Goal: Information Seeking & Learning: Learn about a topic

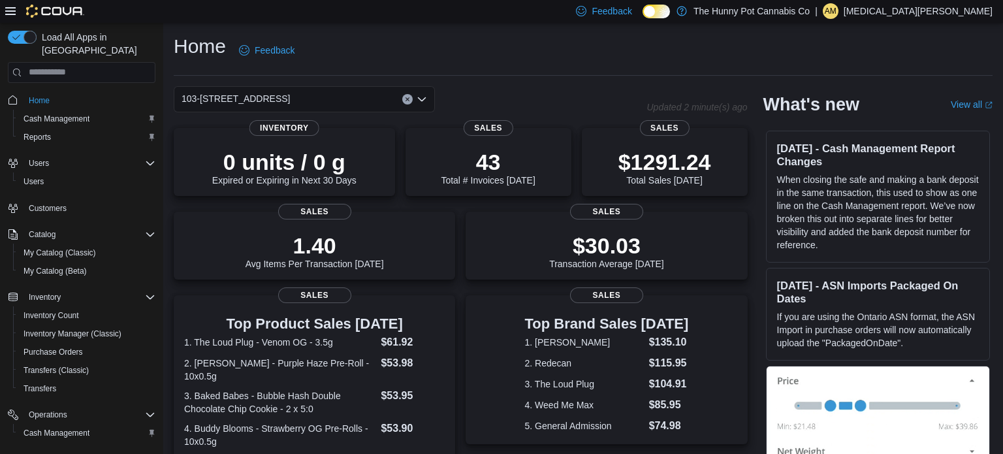
scroll to position [26, 0]
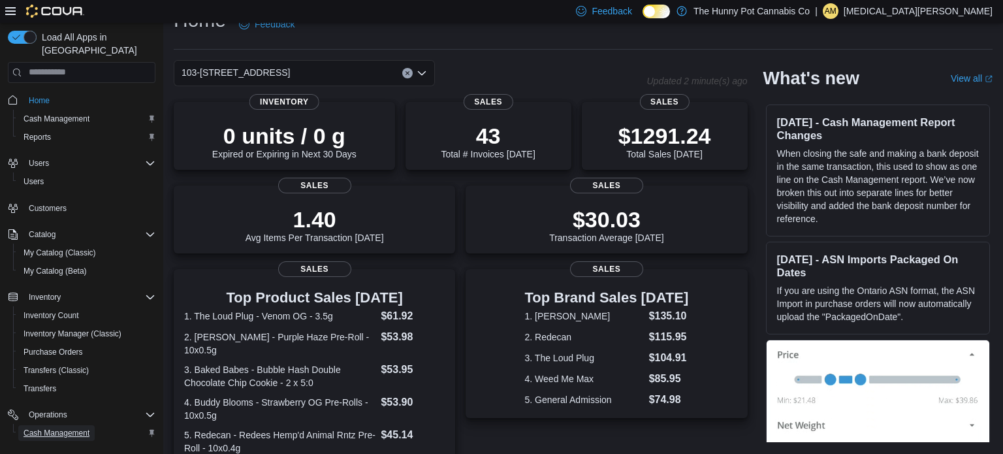
click at [60, 428] on span "Cash Management" at bounding box center [57, 433] width 66 height 10
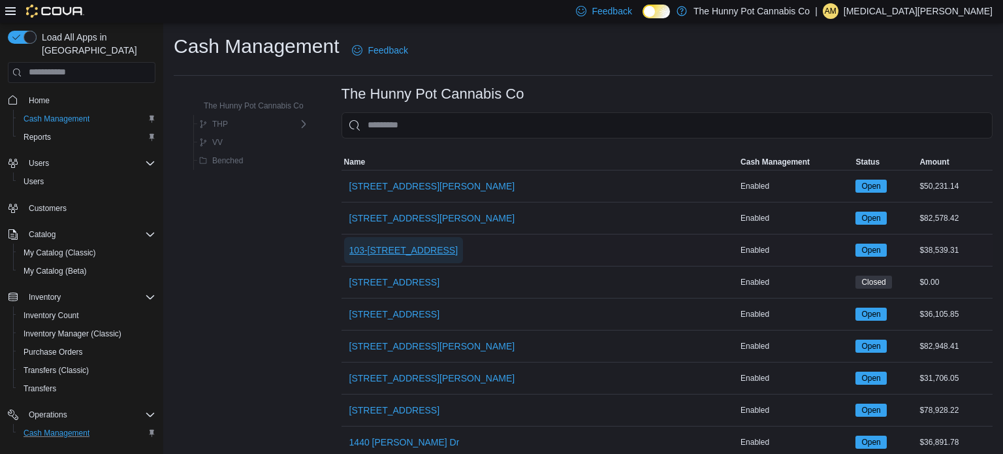
click at [419, 249] on span "103-1405 Ottawa St N." at bounding box center [403, 250] width 109 height 13
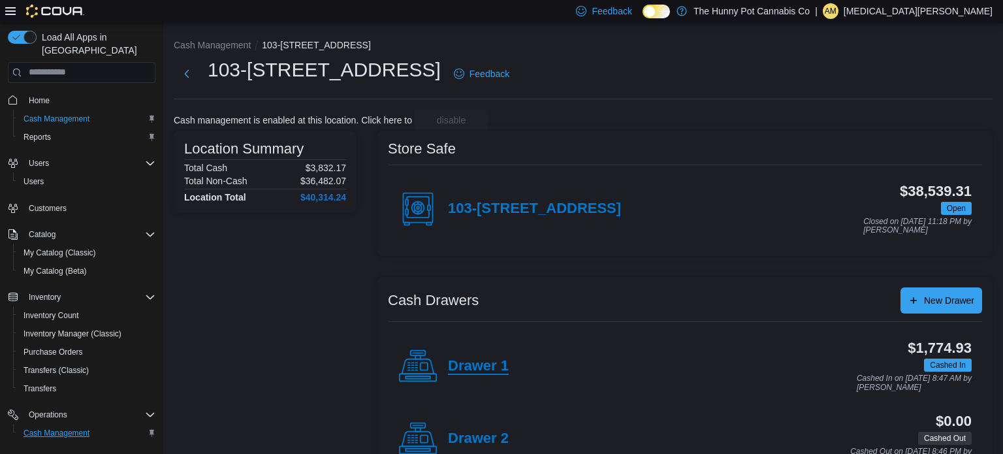
click at [468, 364] on h4 "Drawer 1" at bounding box center [478, 366] width 61 height 17
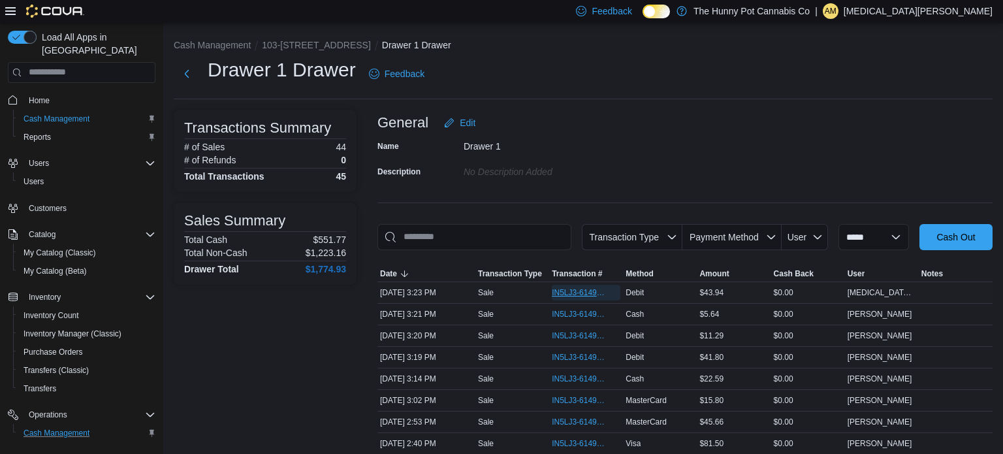
click at [591, 294] on span "IN5LJ3-6149520" at bounding box center [580, 292] width 56 height 10
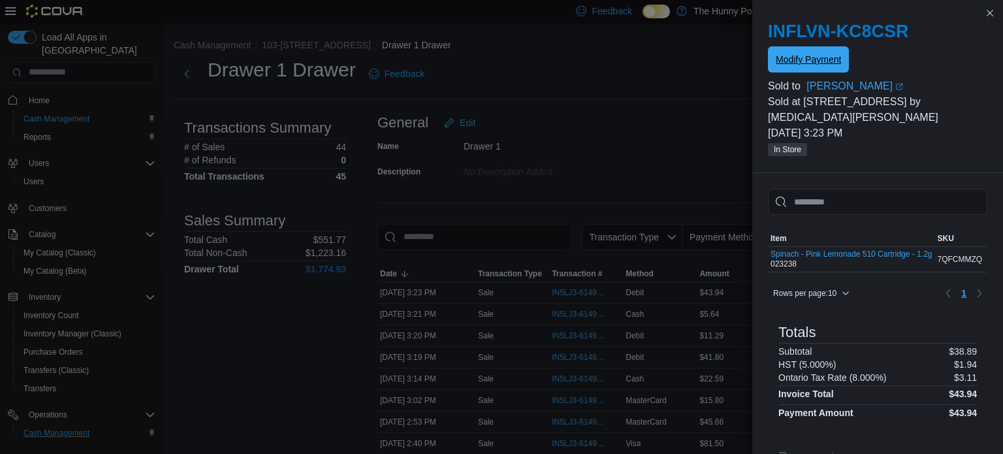
click at [805, 57] on span "Modify Payment" at bounding box center [808, 59] width 65 height 13
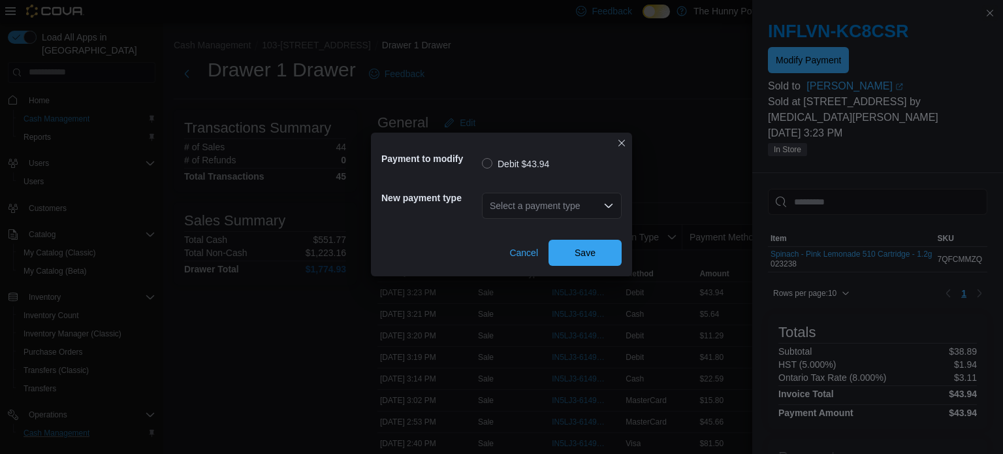
click at [553, 210] on div "Select a payment type" at bounding box center [552, 206] width 140 height 26
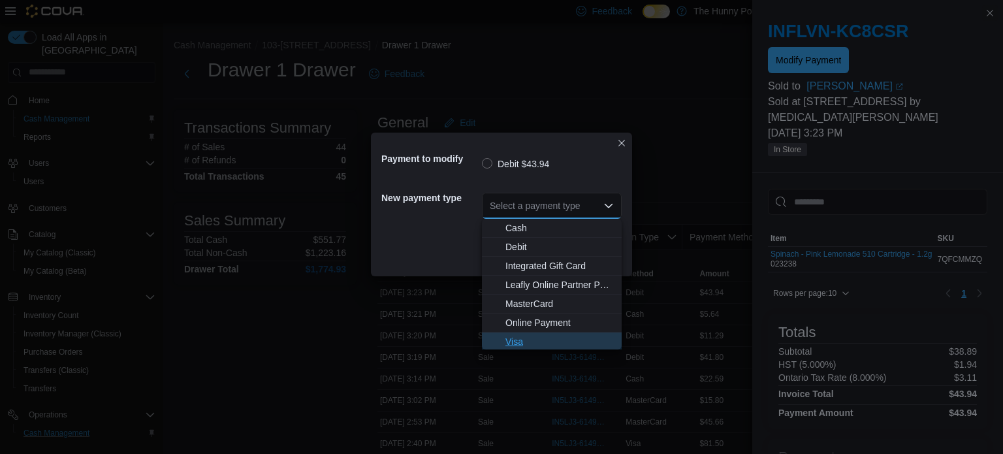
click at [515, 333] on button "Visa" at bounding box center [552, 341] width 140 height 19
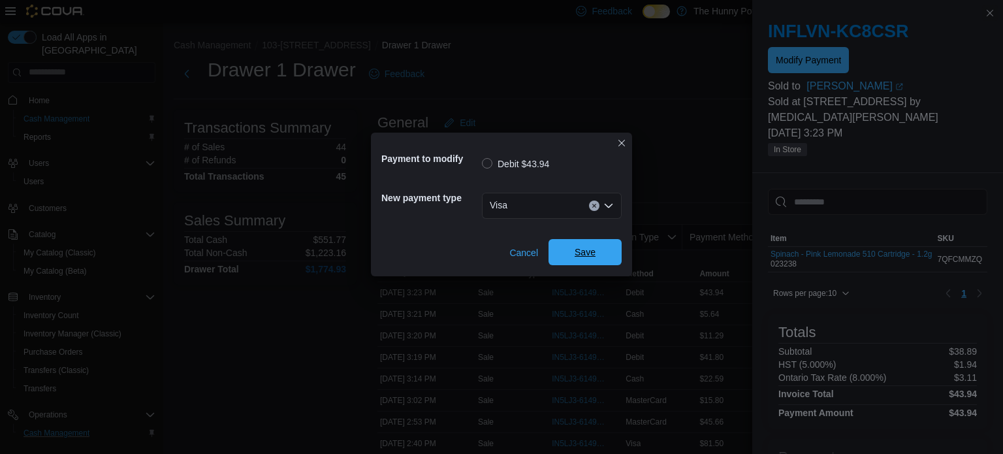
click at [573, 249] on span "Save" at bounding box center [584, 252] width 57 height 26
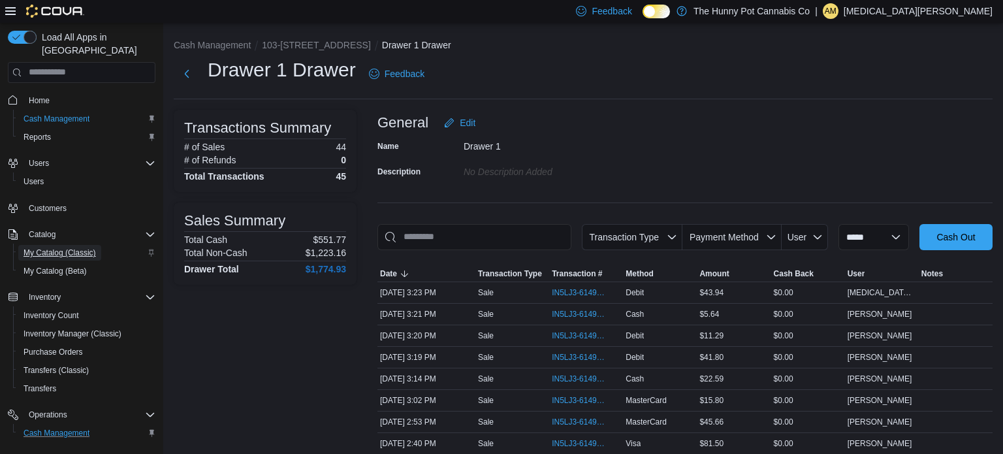
click at [48, 248] on span "My Catalog (Classic)" at bounding box center [60, 253] width 72 height 10
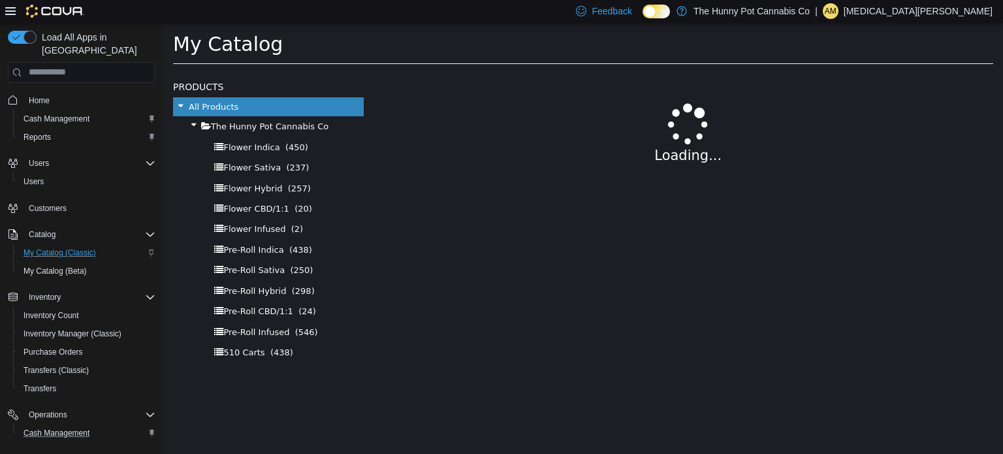
select select "**********"
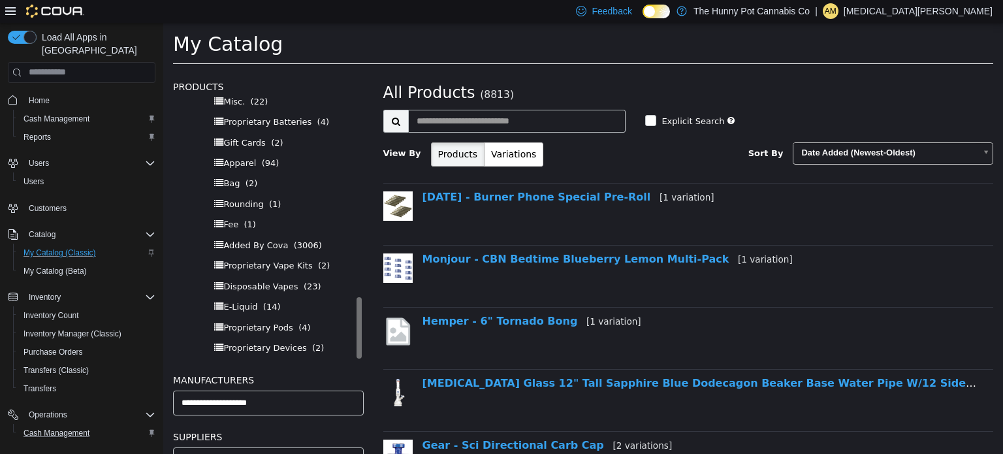
click at [257, 157] on div "Apparel (94)" at bounding box center [268, 162] width 191 height 20
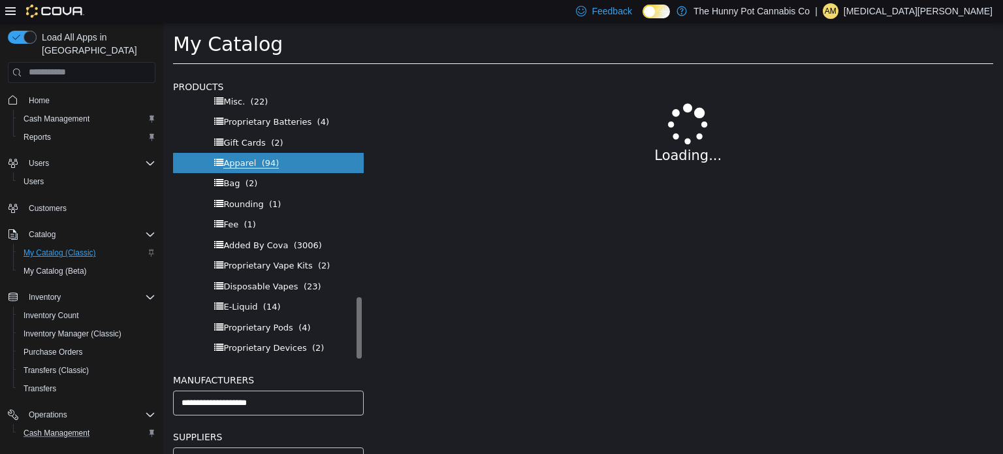
select select "**********"
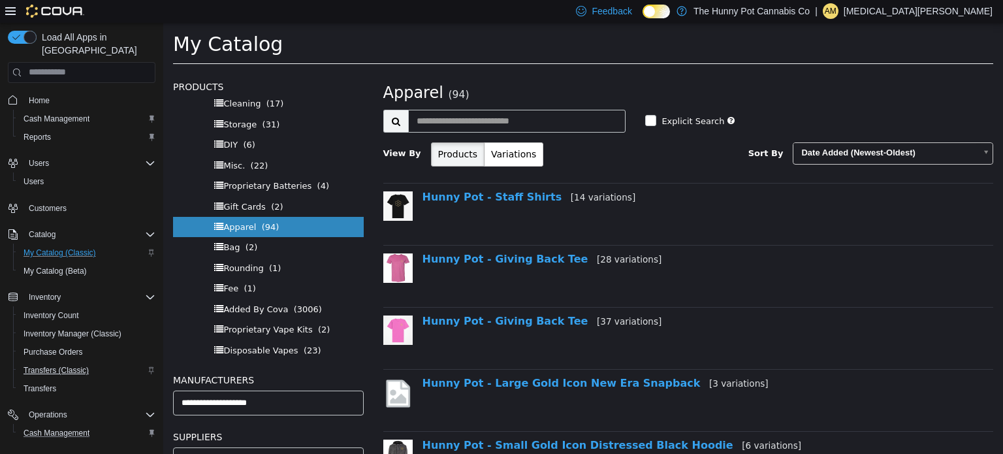
scroll to position [76, 0]
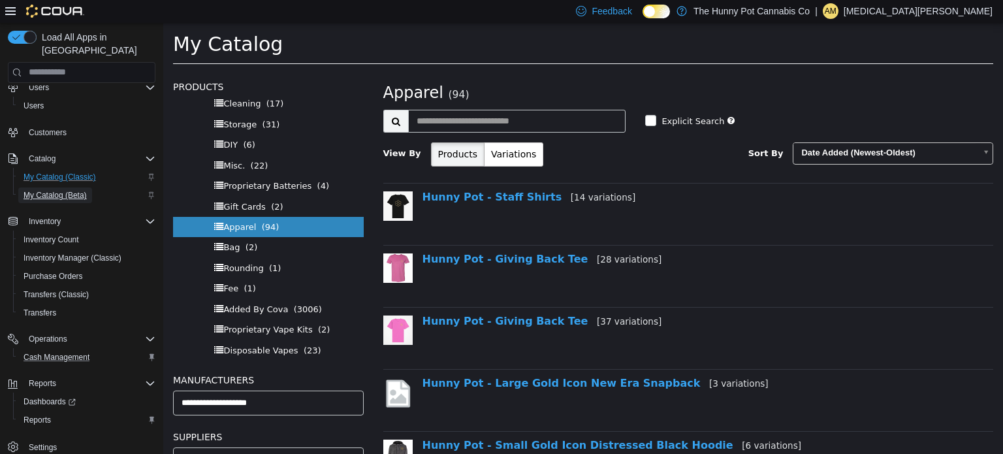
click at [61, 190] on span "My Catalog (Beta)" at bounding box center [55, 195] width 63 height 10
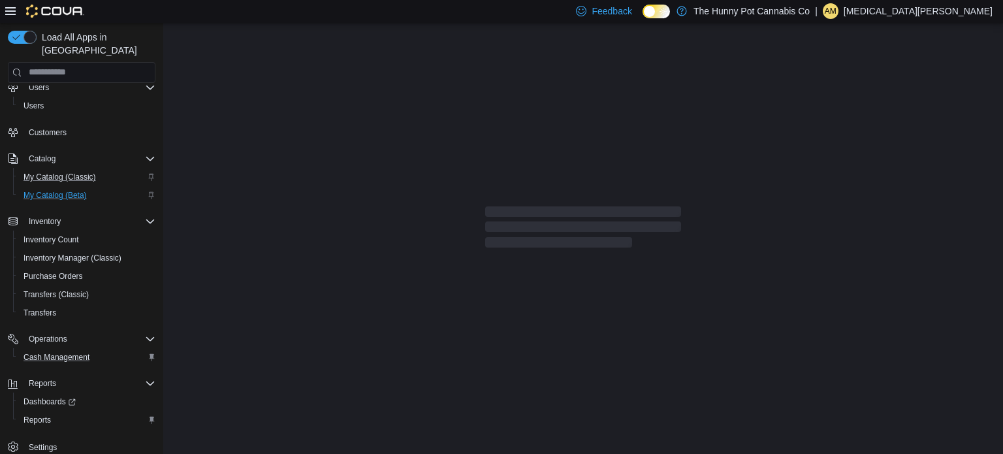
select select "**********"
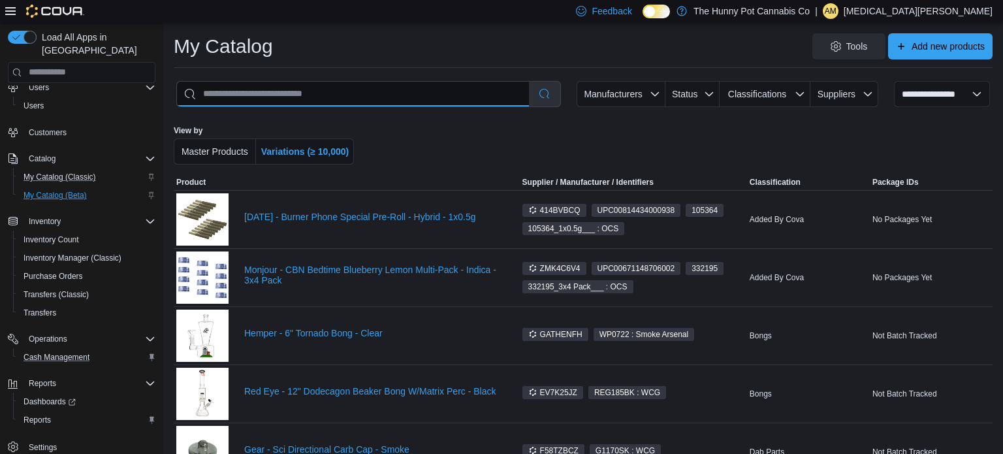
click at [358, 97] on input "search" at bounding box center [353, 94] width 352 height 25
click at [427, 120] on div "View by Master Products Variations (≥ 10,000)" at bounding box center [583, 145] width 819 height 60
click at [790, 86] on span "Classifications" at bounding box center [765, 94] width 80 height 26
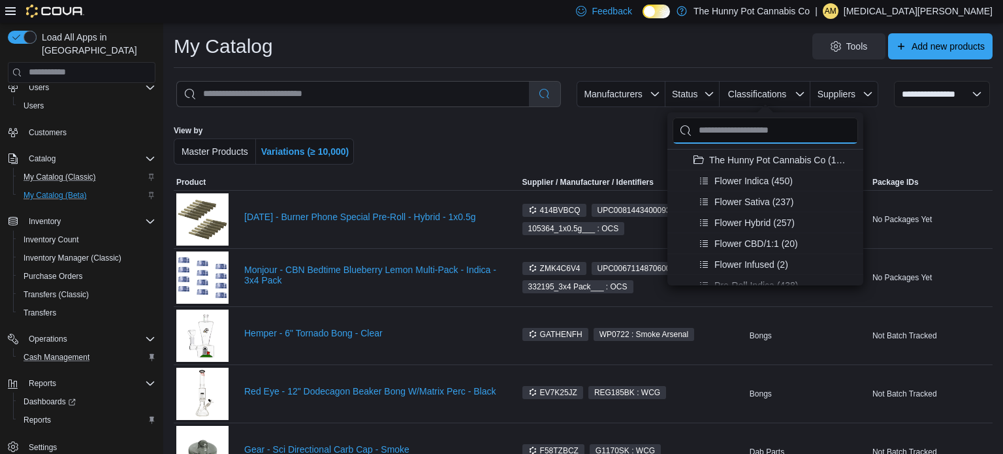
click at [735, 131] on input "Product Classifications" at bounding box center [765, 131] width 185 height 26
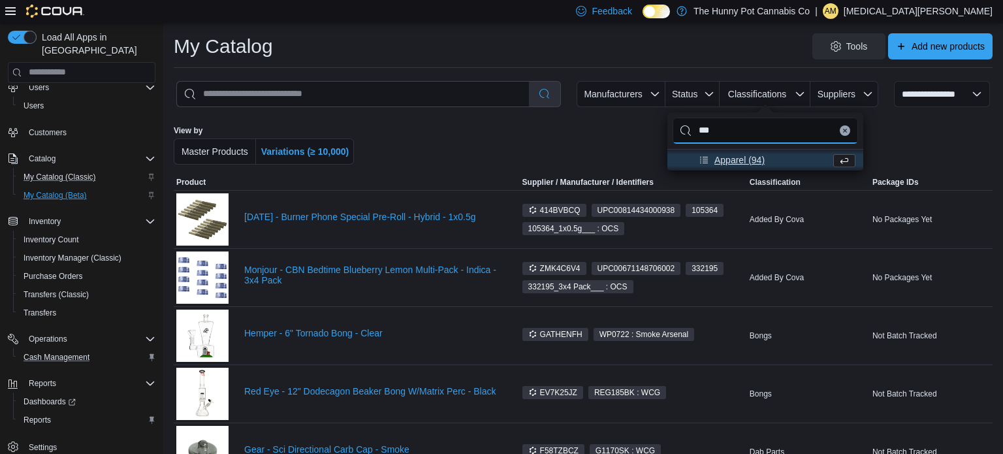
type input "***"
click at [727, 161] on span "Apparel (94)" at bounding box center [739, 159] width 50 height 13
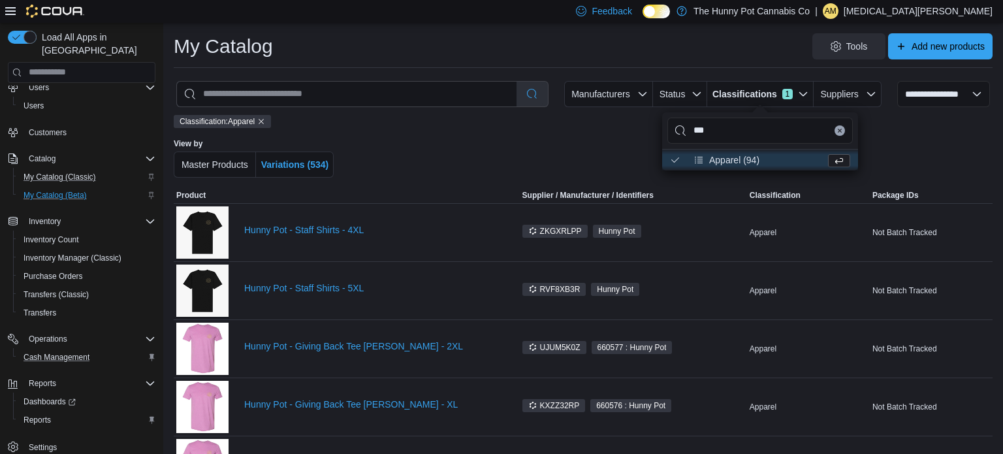
click at [460, 154] on div at bounding box center [584, 157] width 471 height 39
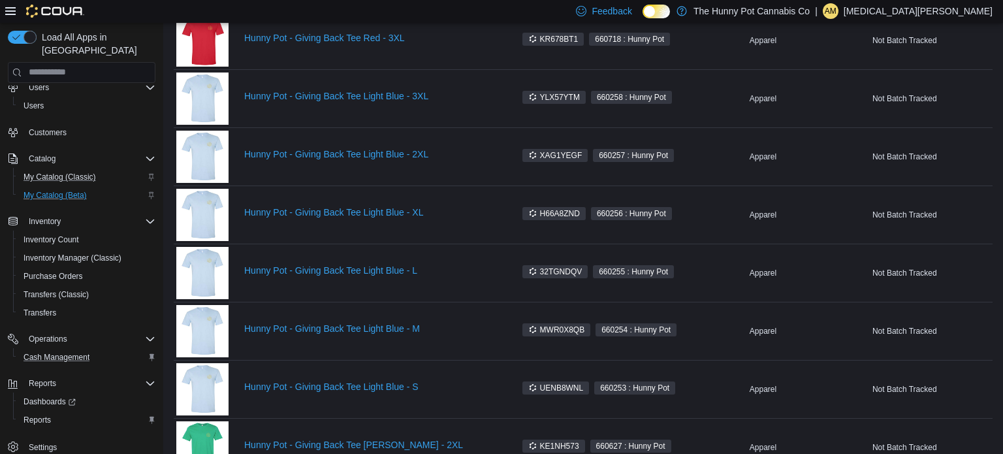
scroll to position [951, 0]
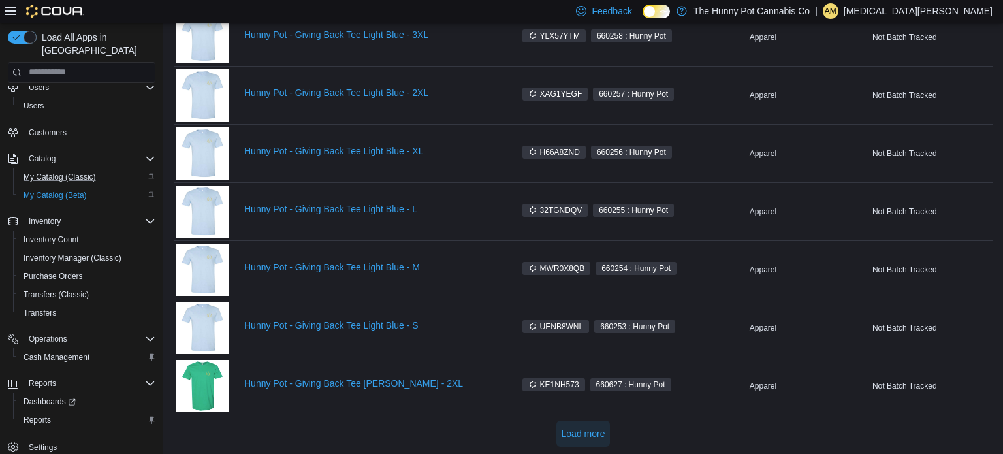
click at [575, 428] on span "Load more" at bounding box center [584, 433] width 44 height 13
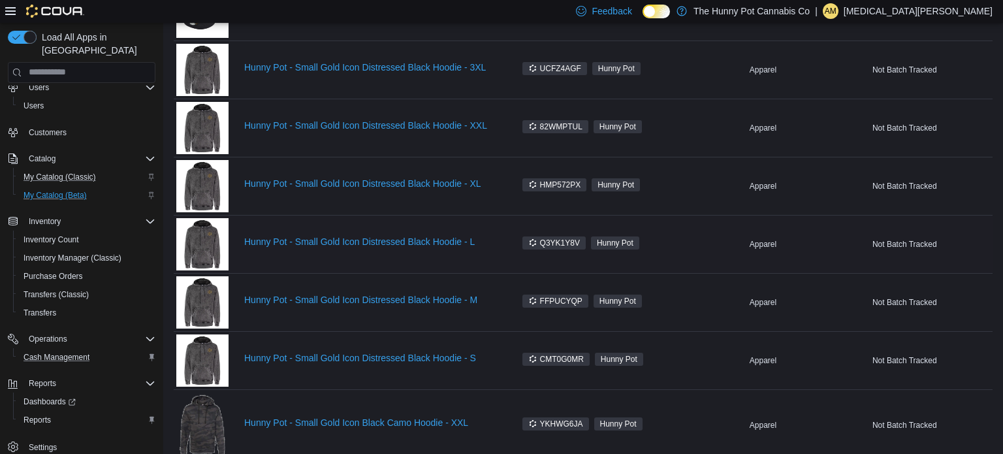
scroll to position [2124, 0]
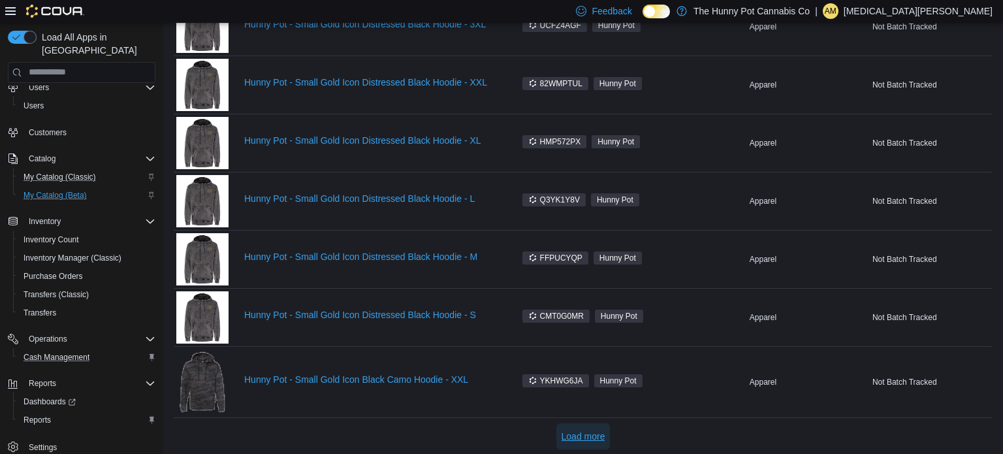
click at [590, 434] on span "Load more" at bounding box center [584, 436] width 44 height 13
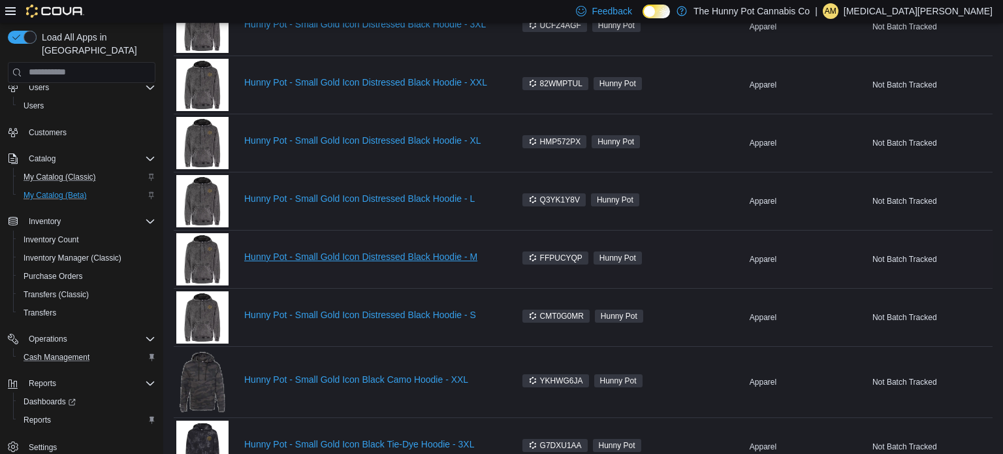
scroll to position [2071, 0]
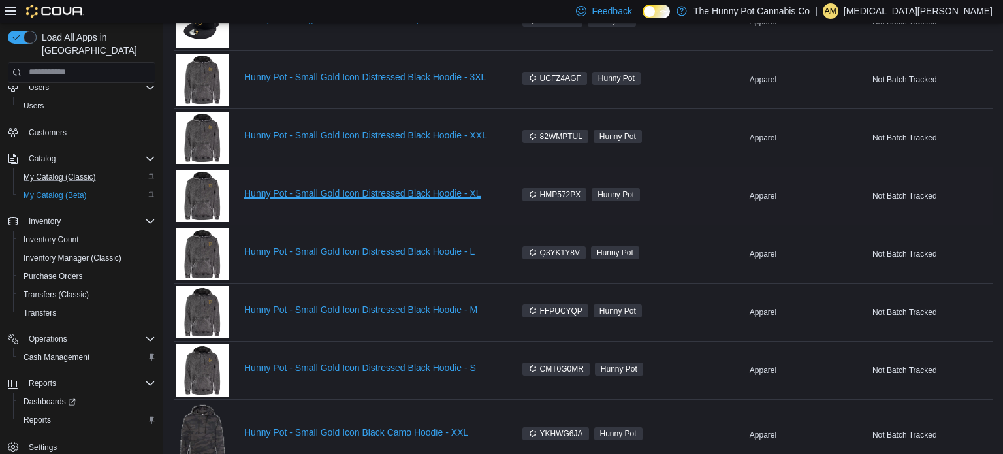
click at [353, 188] on link "Hunny Pot - Small Gold Icon Distressed Black Hoodie - XL" at bounding box center [371, 193] width 255 height 10
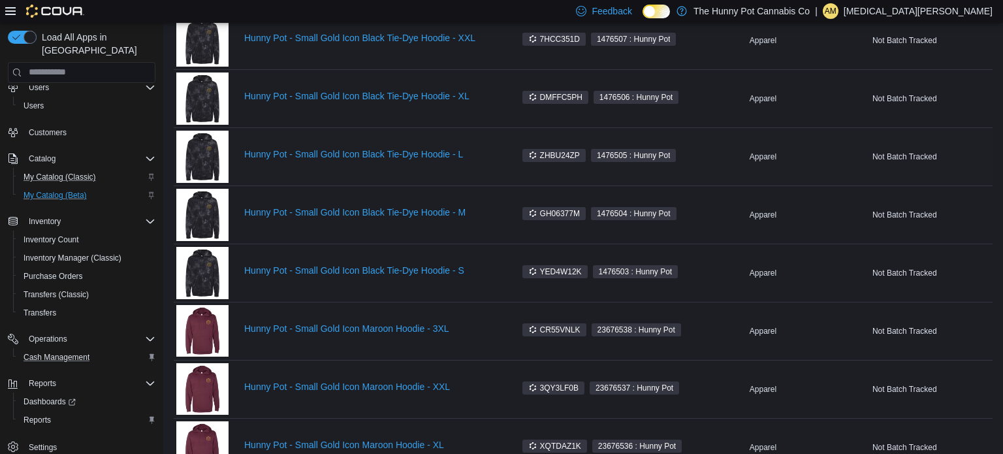
scroll to position [3284, 0]
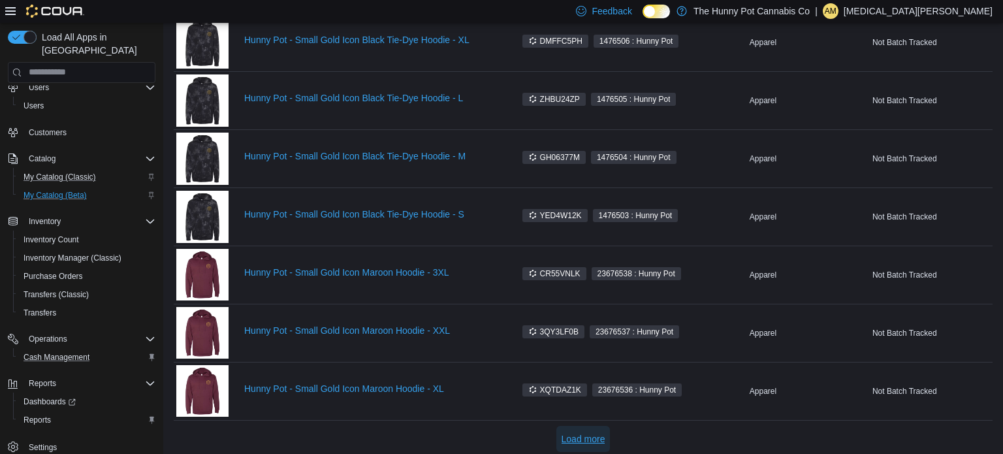
click at [582, 432] on span "Load more" at bounding box center [584, 438] width 44 height 13
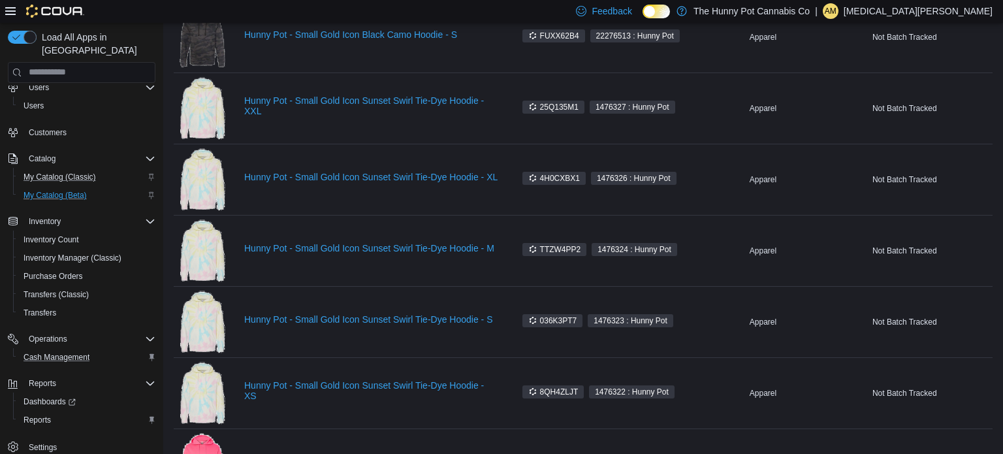
scroll to position [4161, 0]
click at [199, 240] on img at bounding box center [202, 250] width 52 height 65
click at [302, 231] on div "Hunny Pot - Small Gold Icon Sunset Swirl Tie-Dye Hoodie - M" at bounding box center [337, 250] width 323 height 65
click at [306, 243] on link "Hunny Pot - Small Gold Icon Sunset Swirl Tie-Dye Hoodie - M" at bounding box center [371, 248] width 255 height 10
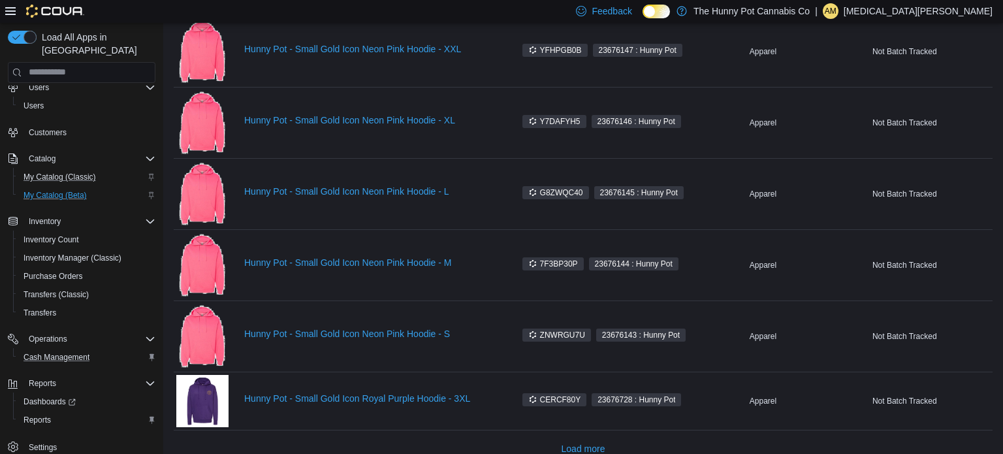
scroll to position [4652, 0]
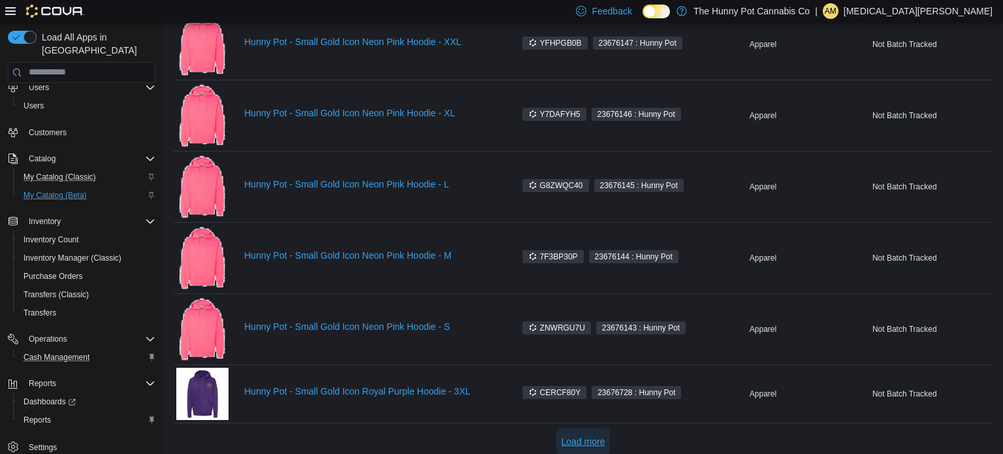
click at [578, 435] on span "Load more" at bounding box center [584, 441] width 44 height 13
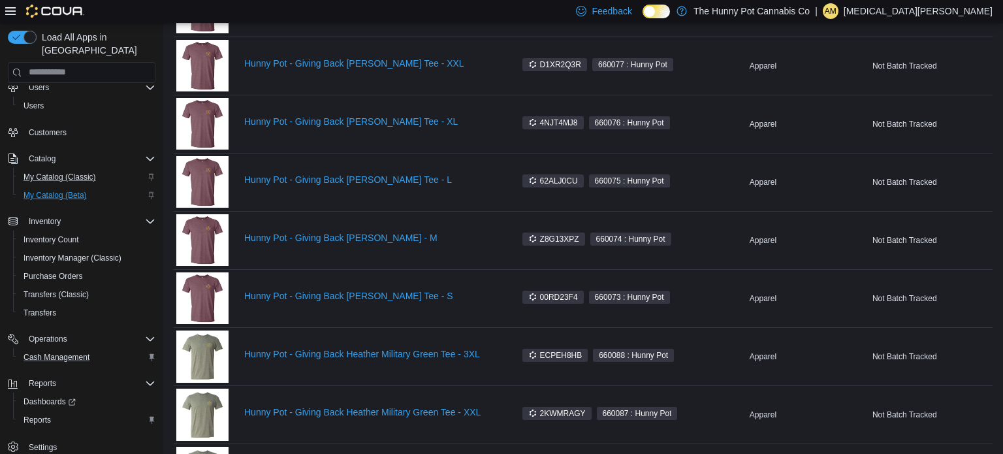
scroll to position [5825, 0]
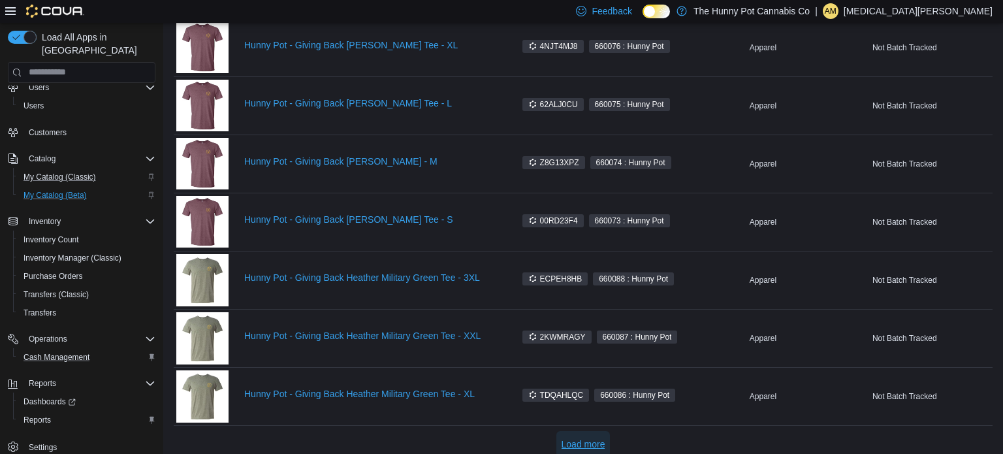
click at [577, 438] on span "Load more" at bounding box center [584, 444] width 44 height 13
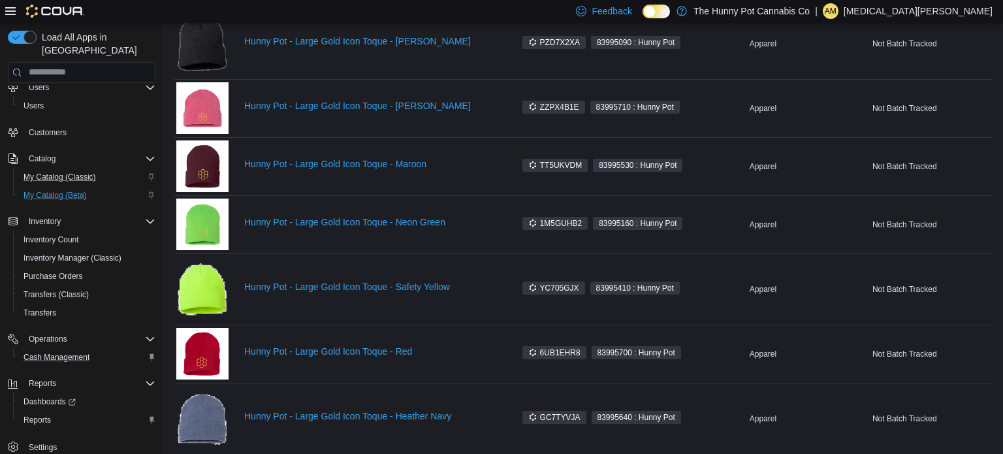
scroll to position [7063, 0]
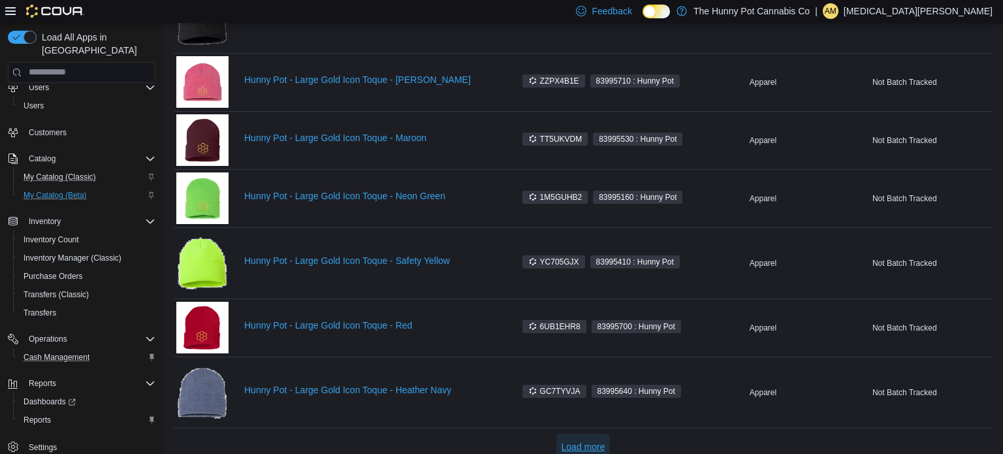
click at [581, 440] on span "Load more" at bounding box center [584, 446] width 44 height 13
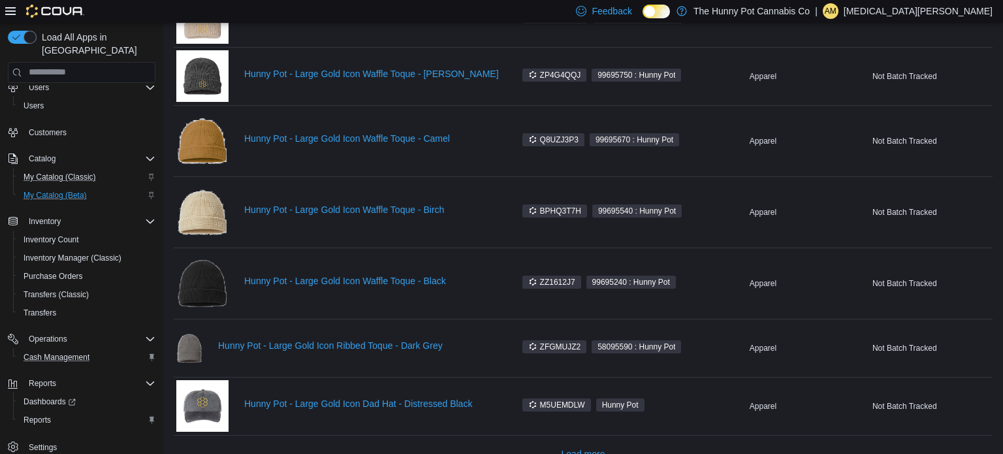
scroll to position [8328, 0]
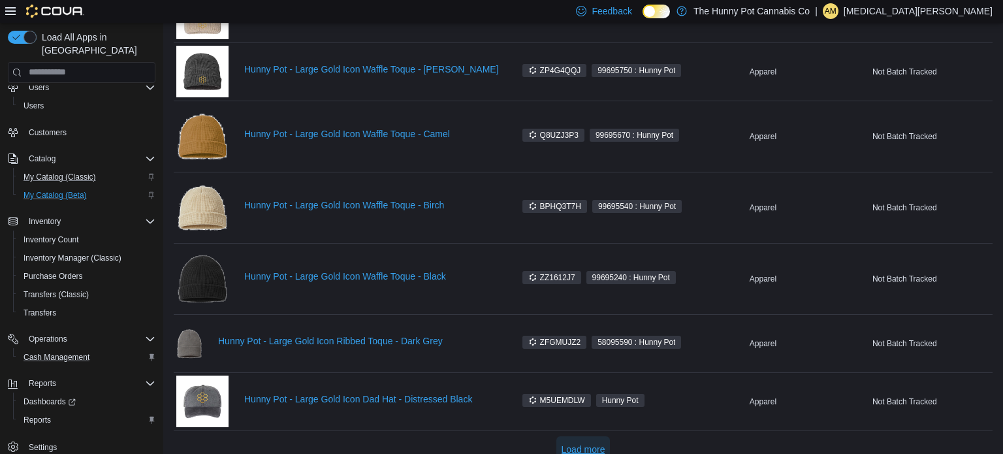
click at [575, 443] on span "Load more" at bounding box center [584, 449] width 44 height 13
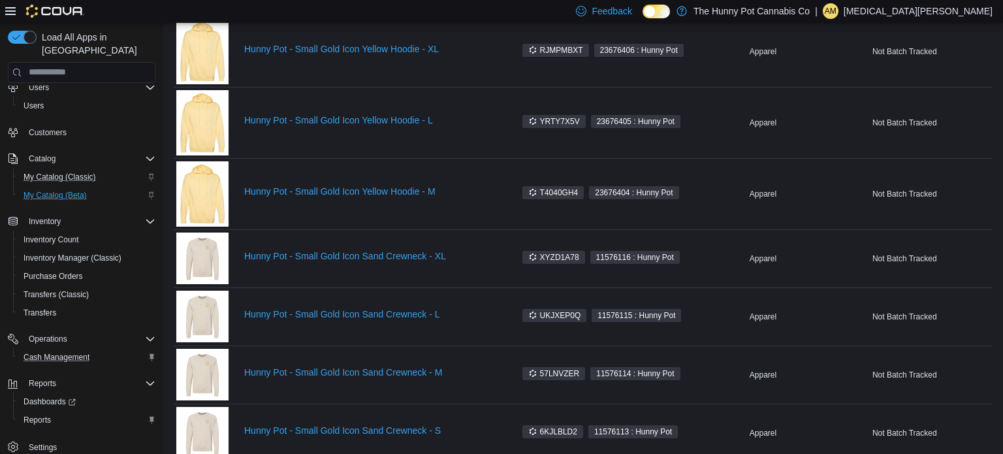
scroll to position [9551, 0]
click at [302, 308] on link "Hunny Pot - Small Gold Icon Sand Crewneck - L" at bounding box center [371, 313] width 255 height 10
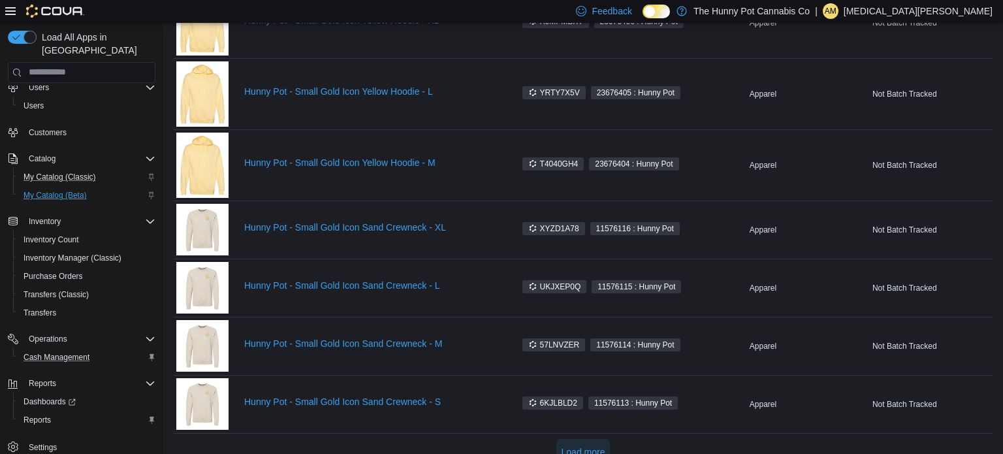
click at [594, 445] on span "Load more" at bounding box center [584, 451] width 44 height 13
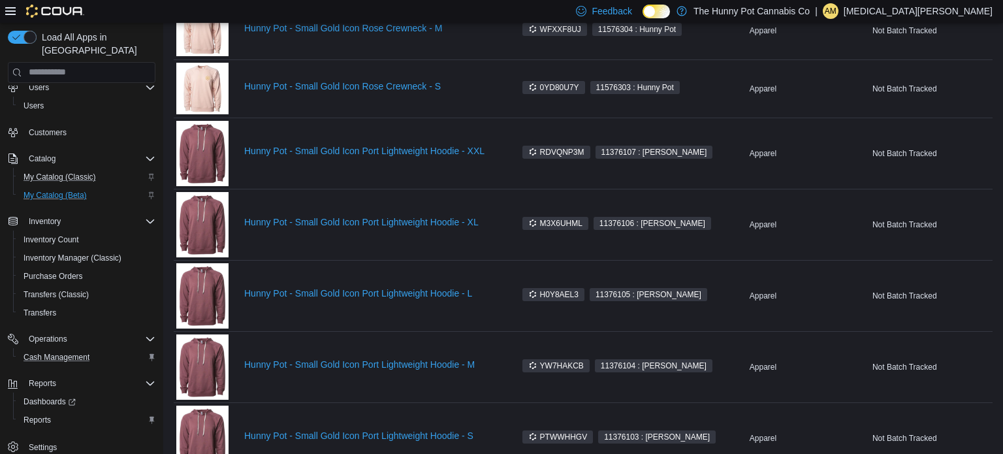
scroll to position [10128, 0]
click at [407, 287] on link "Hunny Pot - Small Gold Icon Port Lightweight Hoodie - L" at bounding box center [371, 292] width 255 height 10
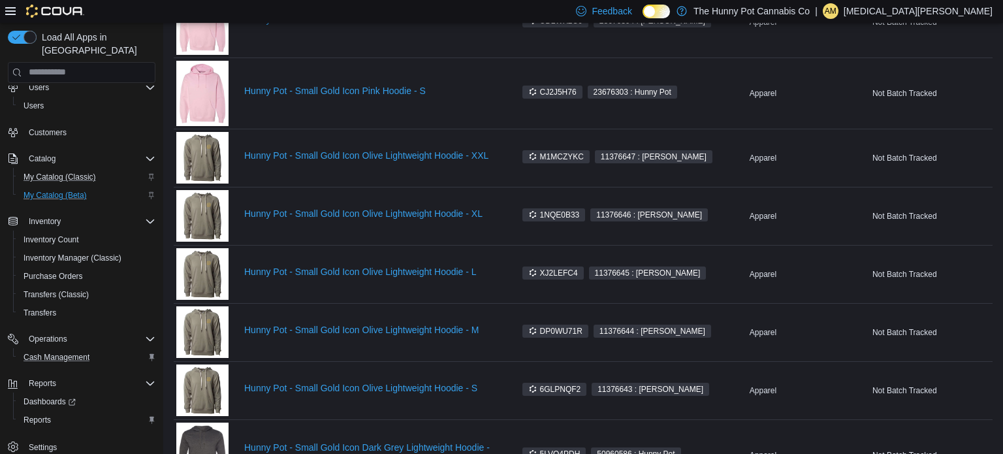
scroll to position [10883, 0]
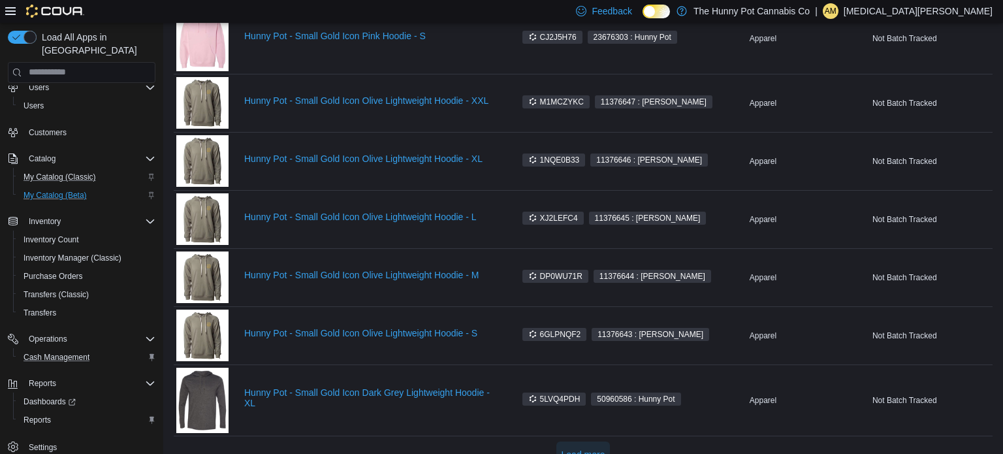
click at [592, 448] on span "Load more" at bounding box center [584, 454] width 44 height 13
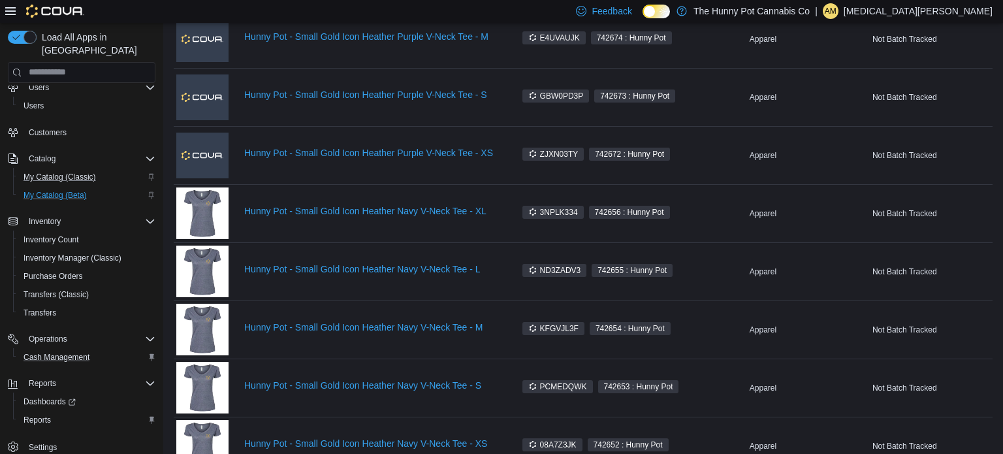
scroll to position [12042, 0]
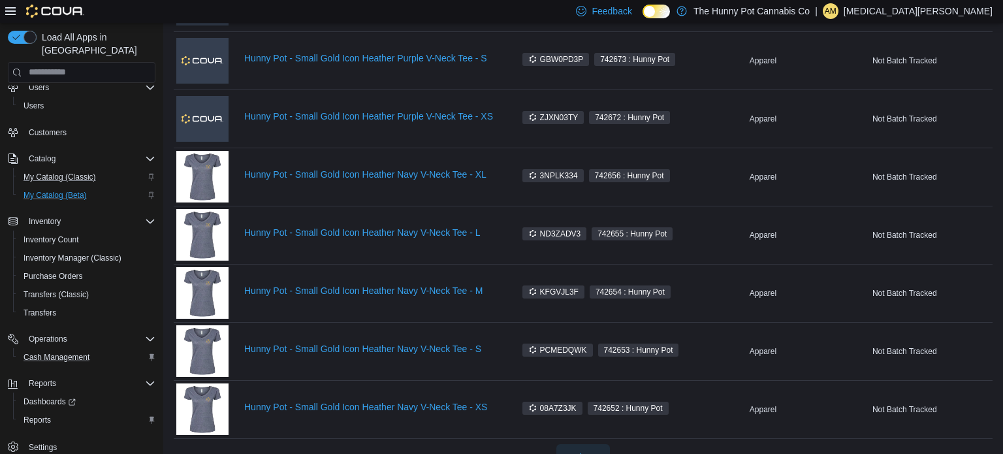
click at [567, 451] on span "Load more" at bounding box center [584, 457] width 44 height 13
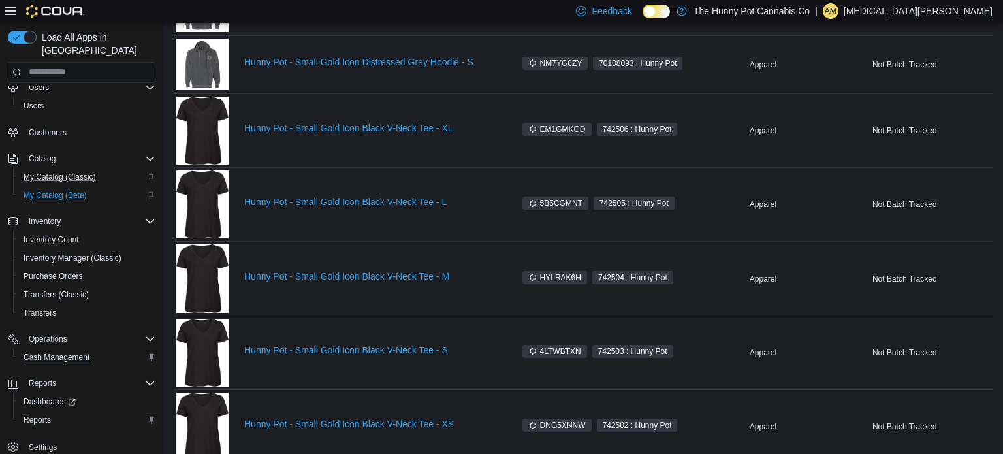
scroll to position [13281, 0]
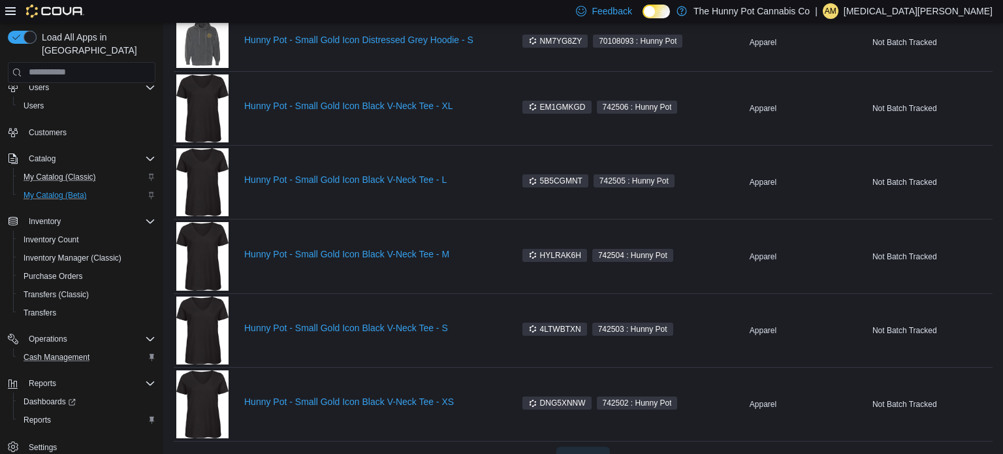
click at [581, 453] on span "Load more" at bounding box center [584, 459] width 44 height 13
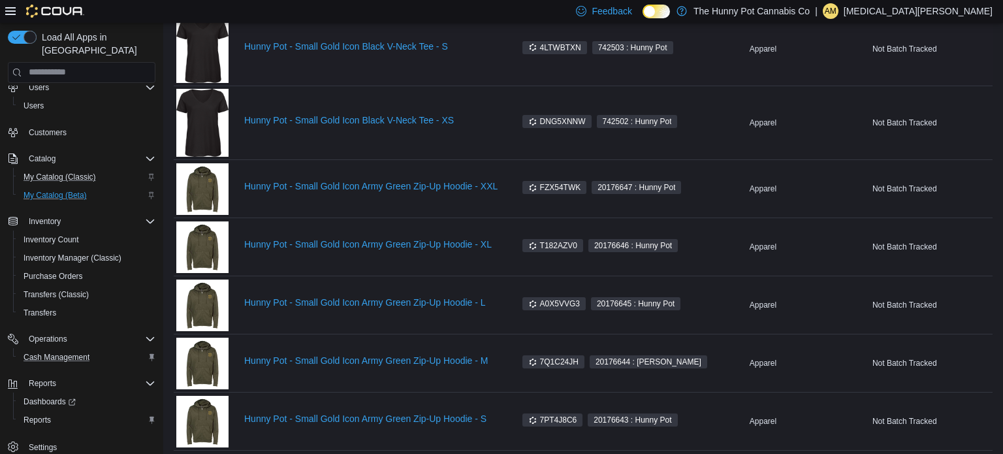
scroll to position [13561, 0]
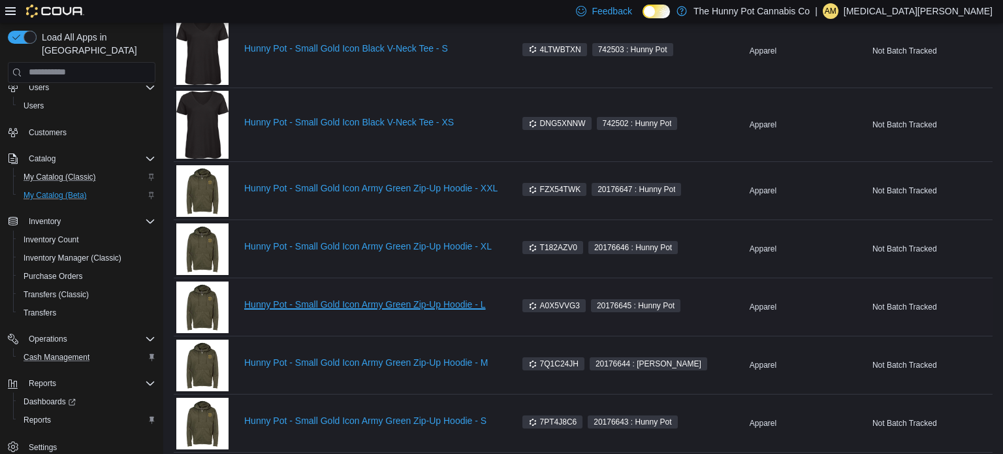
click at [330, 299] on link "Hunny Pot - Small Gold Icon Army Green Zip-Up Hoodie - L" at bounding box center [371, 304] width 255 height 10
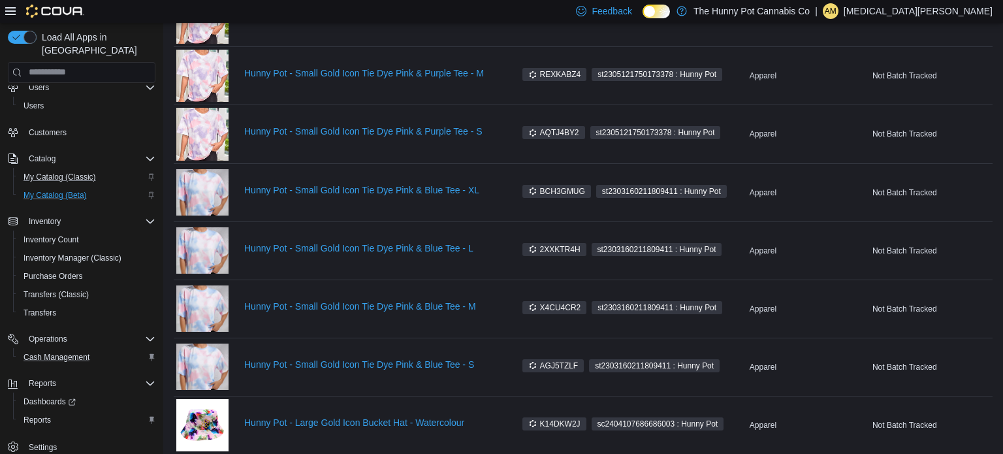
scroll to position [14442, 0]
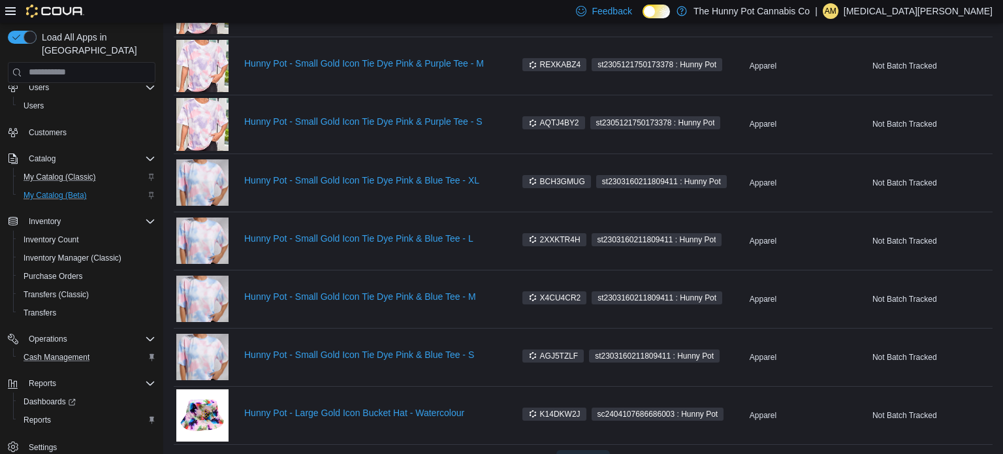
click at [579, 453] on span "Load more" at bounding box center [584, 462] width 44 height 13
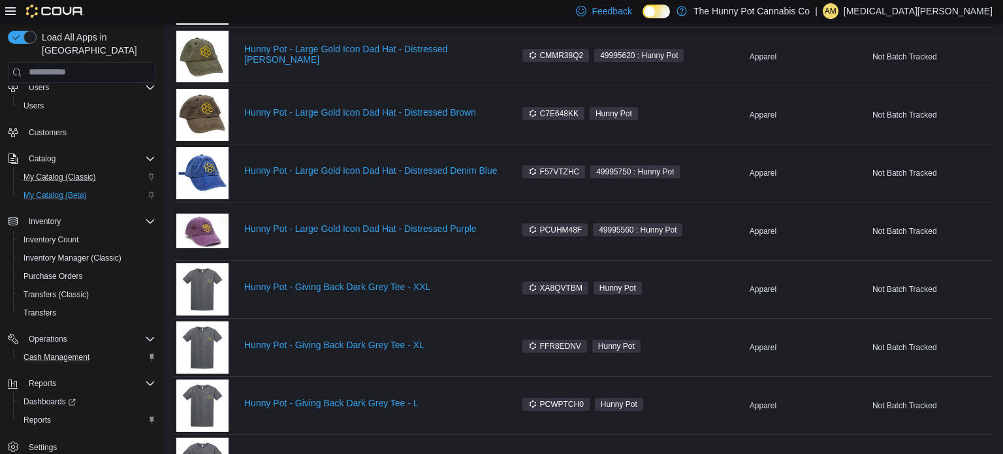
scroll to position [15602, 0]
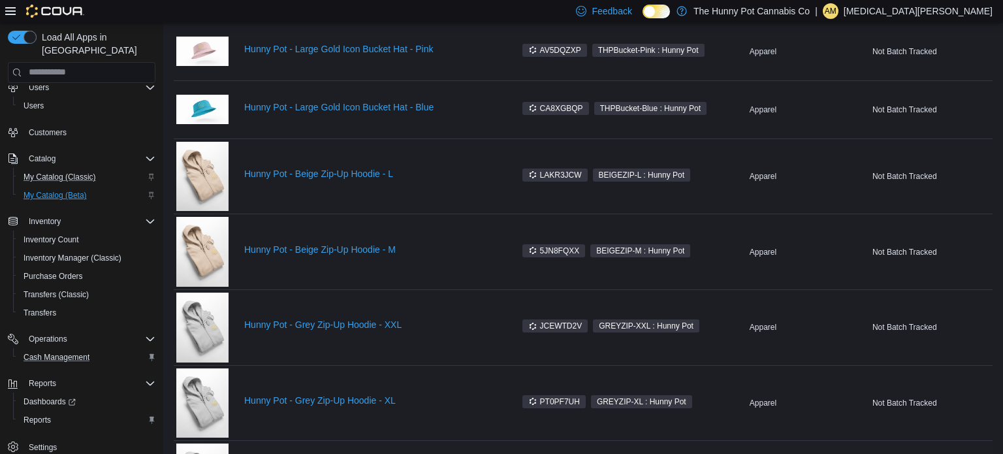
scroll to position [16721, 0]
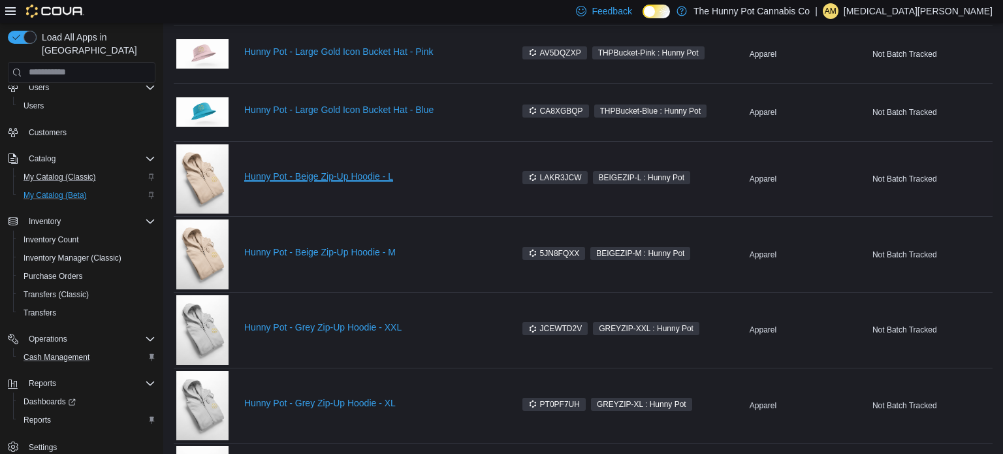
click at [328, 171] on link "Hunny Pot - Beige Zip-Up Hoodie - L" at bounding box center [371, 176] width 255 height 10
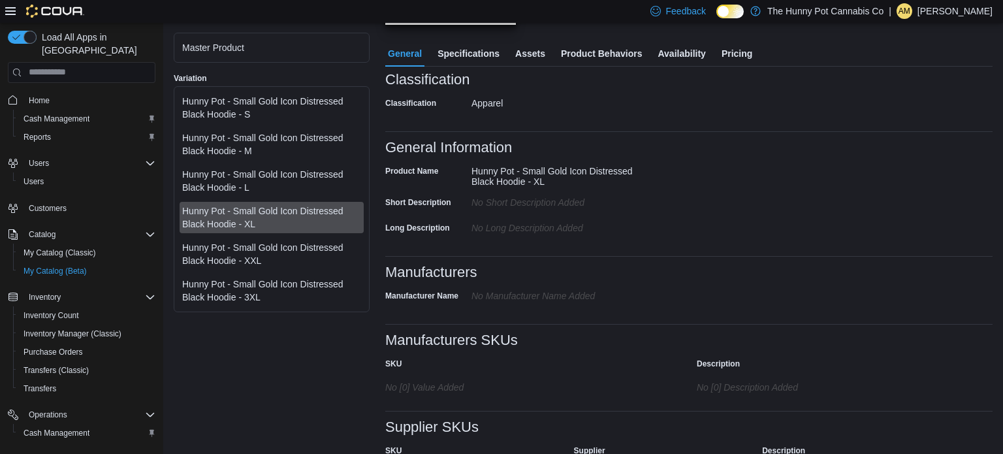
scroll to position [269, 0]
click at [744, 50] on span "Pricing" at bounding box center [737, 52] width 31 height 26
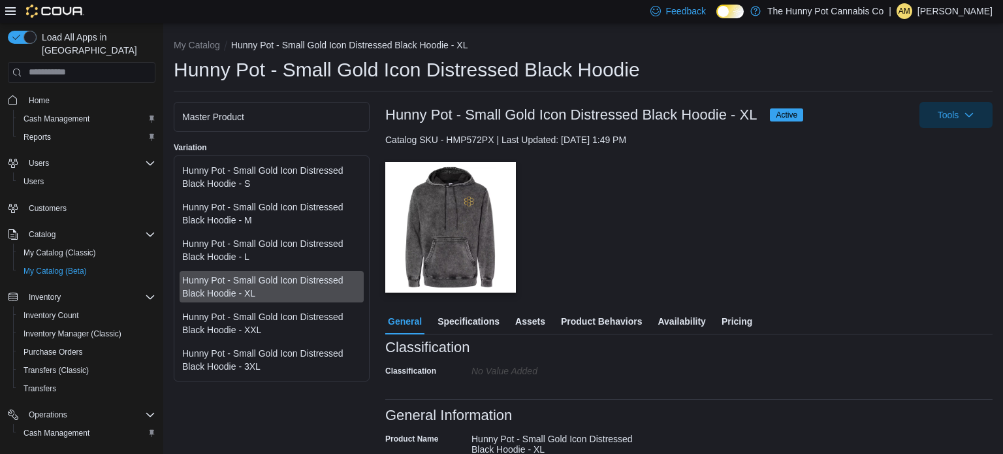
scroll to position [269, 0]
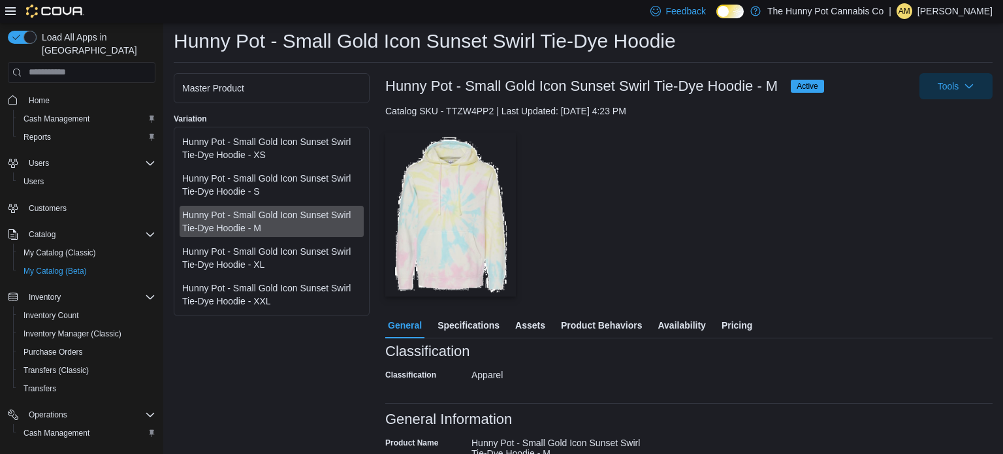
scroll to position [25, 0]
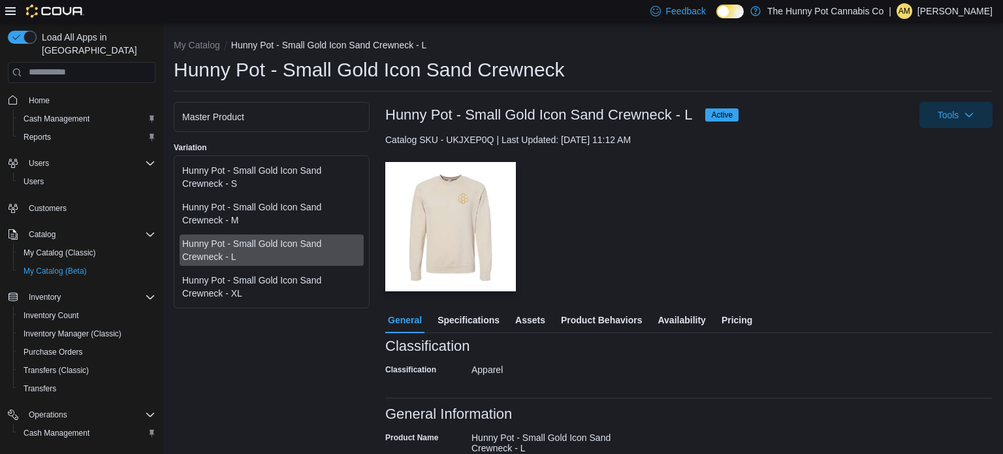
click at [741, 323] on span "Pricing" at bounding box center [737, 320] width 31 height 26
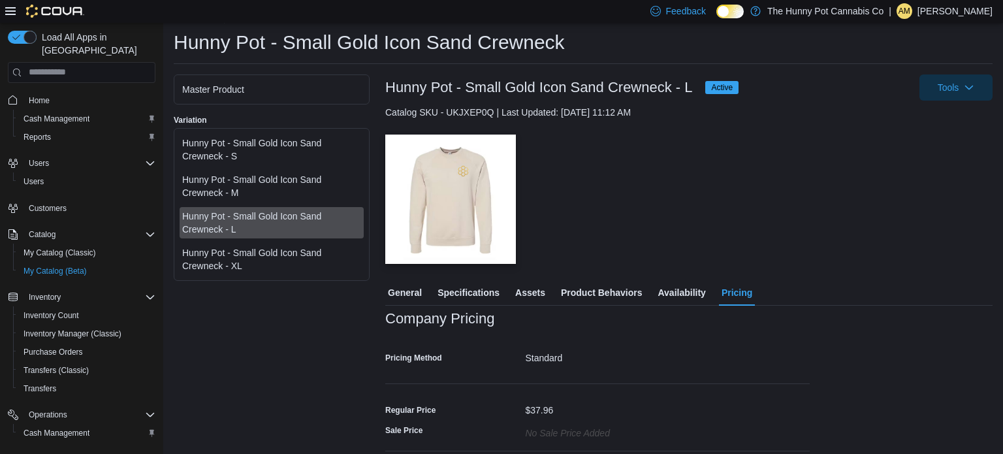
scroll to position [25, 0]
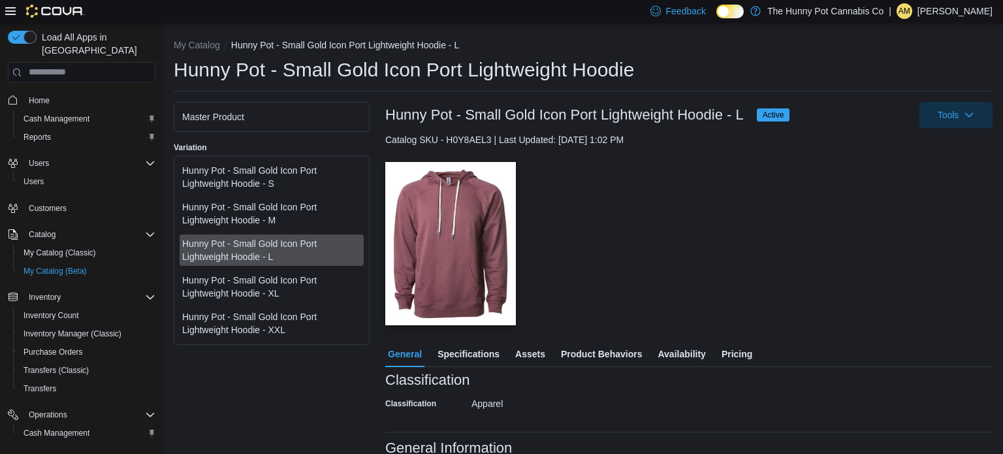
click at [736, 351] on span "Pricing" at bounding box center [737, 354] width 31 height 26
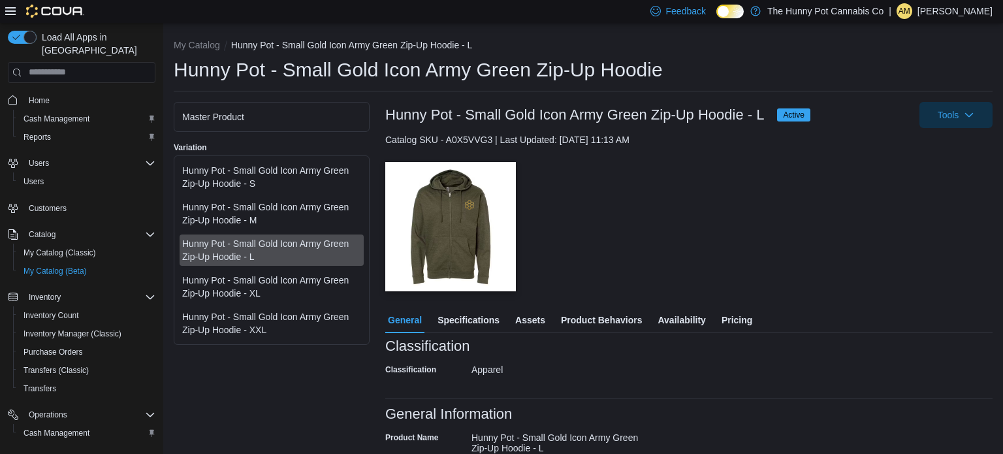
click at [745, 317] on span "Pricing" at bounding box center [737, 320] width 31 height 26
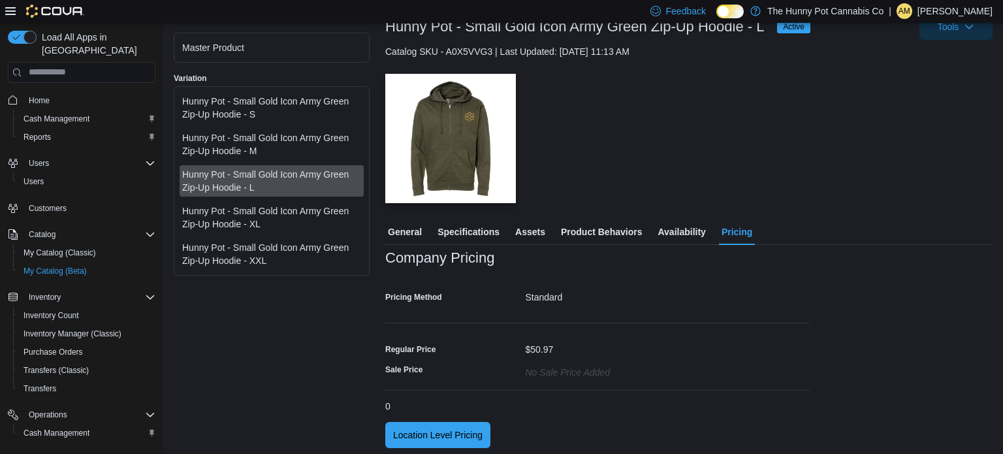
scroll to position [92, 0]
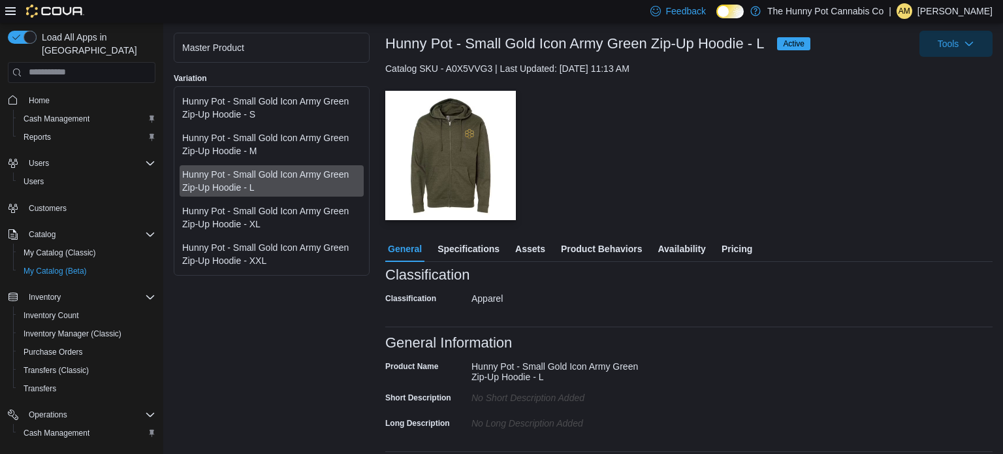
scroll to position [76, 0]
